Goal: Task Accomplishment & Management: Use online tool/utility

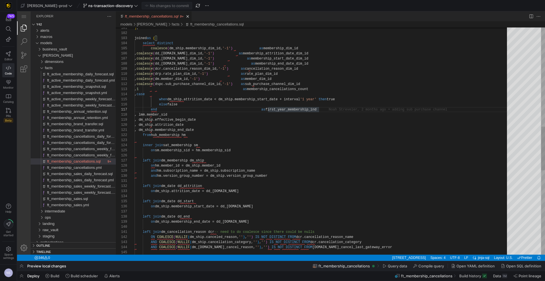
scroll to position [31, 184]
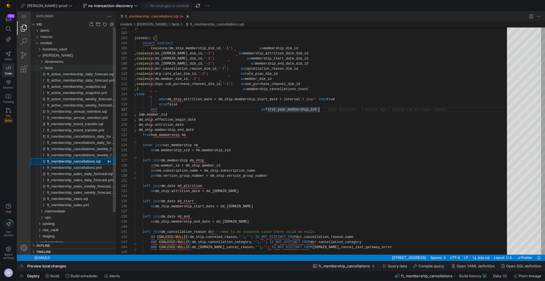
click at [54, 70] on div "facts" at bounding box center [80, 68] width 71 height 6
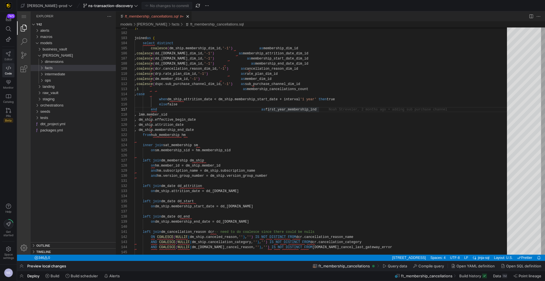
click at [9, 57] on link "Editor" at bounding box center [8, 56] width 12 height 14
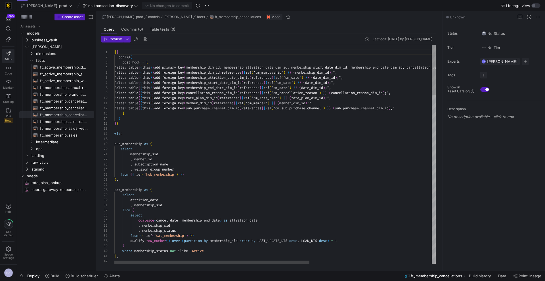
scroll to position [26, 0]
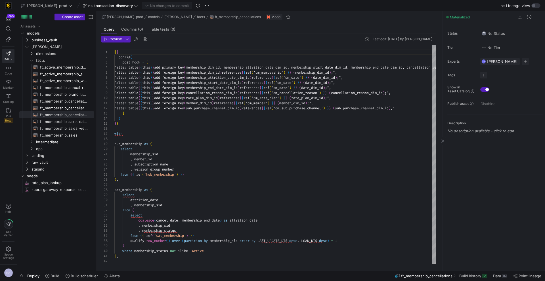
click at [443, 158] on div "Status No Status Tier No Tier Experts CM [PERSON_NAME] 1 expert Tags No tags Sh…" at bounding box center [494, 147] width 102 height 248
click at [444, 143] on div at bounding box center [442, 141] width 6 height 9
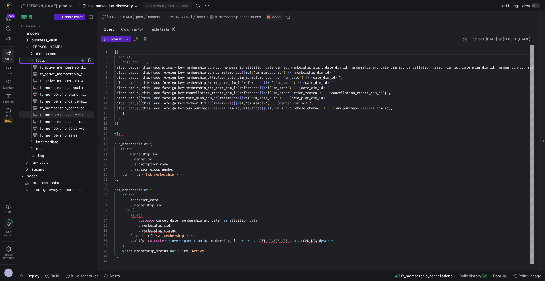
click at [51, 61] on span "facts" at bounding box center [58, 60] width 44 height 7
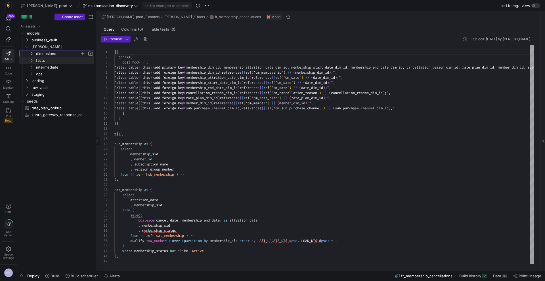
click at [48, 55] on span "dimensions" at bounding box center [58, 54] width 44 height 7
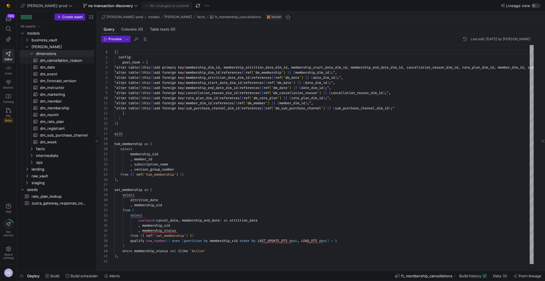
click at [64, 62] on span "dm_cancellation_reason​​​​​​​​​​" at bounding box center [64, 60] width 48 height 7
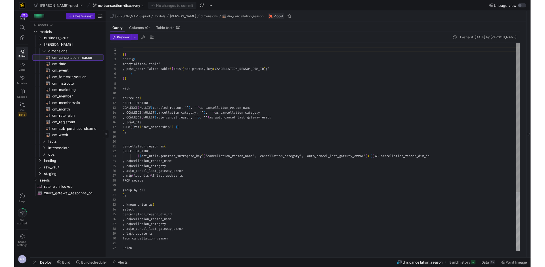
scroll to position [51, 0]
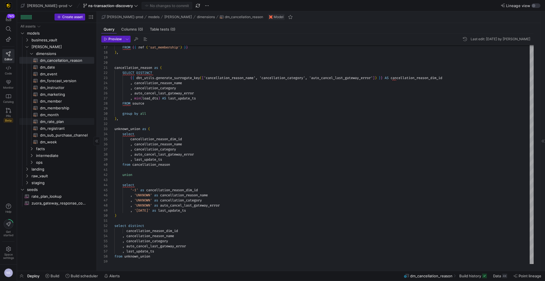
click at [62, 123] on span "dm_rate_plan​​​​​​​​​​" at bounding box center [64, 122] width 48 height 7
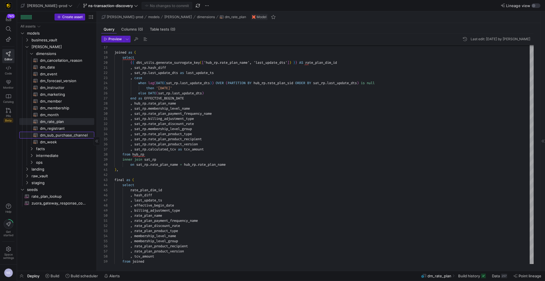
click at [70, 134] on span "dm_sub_purchase_channel​​​​​​​​​​" at bounding box center [64, 135] width 48 height 7
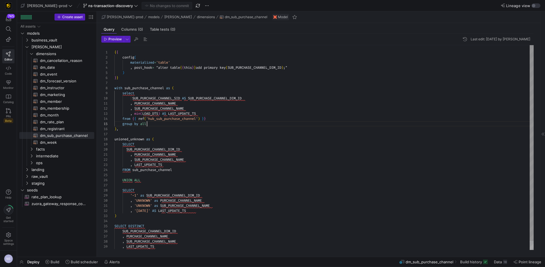
click at [151, 124] on div "{ { config ( materialized = 'table' , post_hook = "alter table { { this } } add…" at bounding box center [323, 152] width 419 height 214
click at [219, 117] on div "{ { config ( materialized = 'table' , post_hook = "alter table { { this } } add…" at bounding box center [323, 152] width 419 height 214
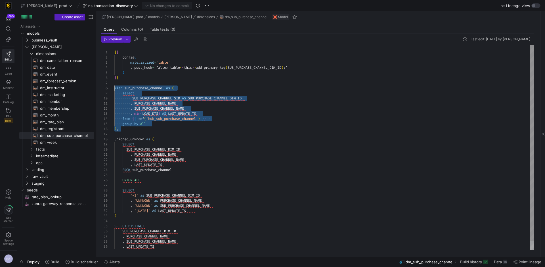
scroll to position [36, 0]
drag, startPoint x: 139, startPoint y: 127, endPoint x: 104, endPoint y: 87, distance: 53.9
click at [114, 87] on div "{ { config ( materialized = 'table' , post_hook = "alter table { { this } } add…" at bounding box center [323, 152] width 419 height 214
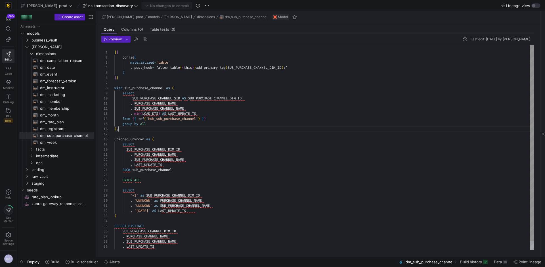
click at [179, 127] on div "{ { config ( materialized = 'table' , post_hook = "alter table { { this } } add…" at bounding box center [323, 152] width 419 height 214
click at [156, 113] on div "{ { config ( materialized = 'table' , post_hook = "alter table { { this } } add…" at bounding box center [323, 152] width 419 height 214
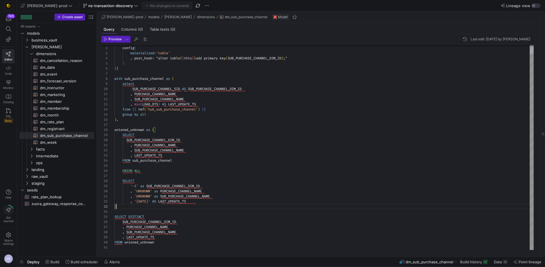
click at [205, 204] on div "{ { config ( materialized = 'table' , post_hook = "alter table { { this } } add…" at bounding box center [323, 143] width 419 height 214
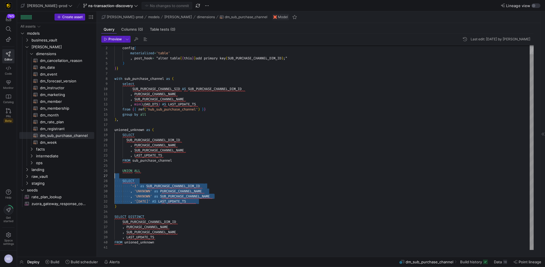
scroll to position [26, 0]
drag, startPoint x: 203, startPoint y: 201, endPoint x: 98, endPoint y: 170, distance: 110.0
click at [114, 170] on div "{ { config ( materialized = 'table' , post_hook = "alter table { { this } } add…" at bounding box center [323, 143] width 419 height 214
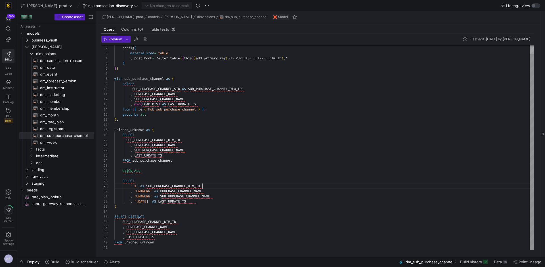
scroll to position [41, 88]
click at [216, 187] on div "{ { config ( materialized = 'table' , post_hook = "alter table { { this } } add…" at bounding box center [323, 143] width 419 height 214
click at [141, 191] on div "{ { config ( materialized = 'table' , post_hook = "alter table { { this } } add…" at bounding box center [323, 143] width 419 height 214
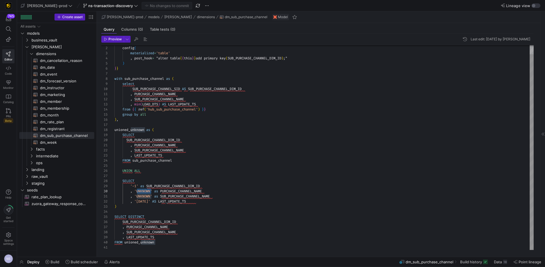
click at [140, 184] on div "{ { config ( materialized = 'table' , post_hook = "alter table { { this } } add…" at bounding box center [323, 143] width 419 height 214
click at [209, 199] on div "{ { config ( materialized = 'table' , post_hook = "alter table { { this } } add…" at bounding box center [323, 143] width 419 height 214
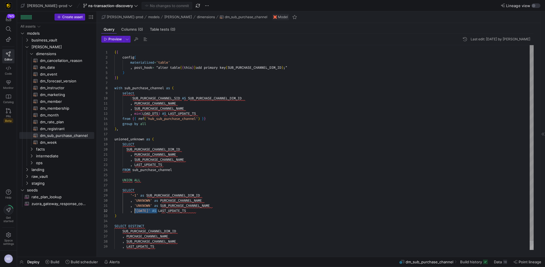
scroll to position [5, 22]
drag, startPoint x: 157, startPoint y: 209, endPoint x: 137, endPoint y: 209, distance: 20.7
click at [137, 209] on div "{ { config ( materialized = 'table' , post_hook = "alter table { { this } } add…" at bounding box center [323, 152] width 419 height 214
click at [225, 203] on div "{ { config ( materialized = 'table' , post_hook = "alter table { { this } } add…" at bounding box center [323, 152] width 419 height 214
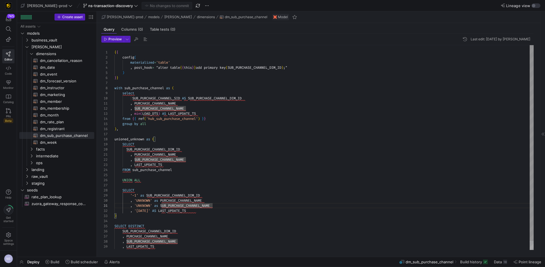
scroll to position [5, 82]
click at [208, 208] on div "{ { config ( materialized = 'table' , post_hook = "alter table { { this } } add…" at bounding box center [323, 152] width 419 height 214
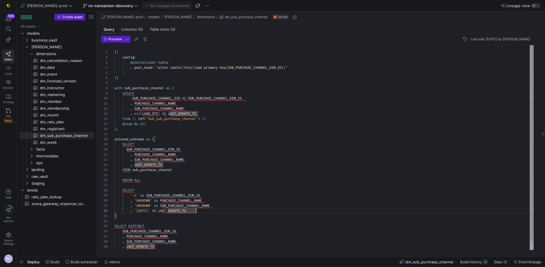
type textarea "{{ config( materialized='table' , post_hook= "alter table {{ this }} add primar…"
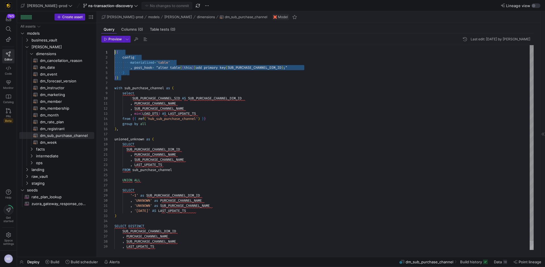
drag, startPoint x: 130, startPoint y: 76, endPoint x: 105, endPoint y: 51, distance: 35.7
click at [114, 51] on div "{ { config ( materialized = 'table' , post_hook = "alter table { { this } } add…" at bounding box center [323, 152] width 419 height 214
click at [152, 73] on div "{ { config ( materialized = 'table' , post_hook = "alter table { { this } } add…" at bounding box center [323, 152] width 419 height 214
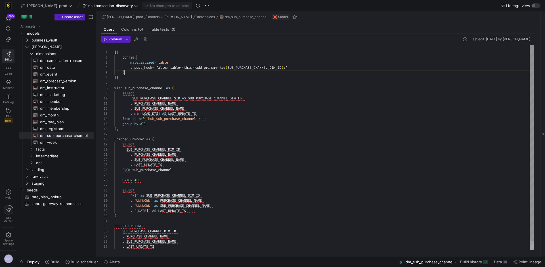
scroll to position [20, 10]
